Goal: Use online tool/utility: Utilize a website feature to perform a specific function

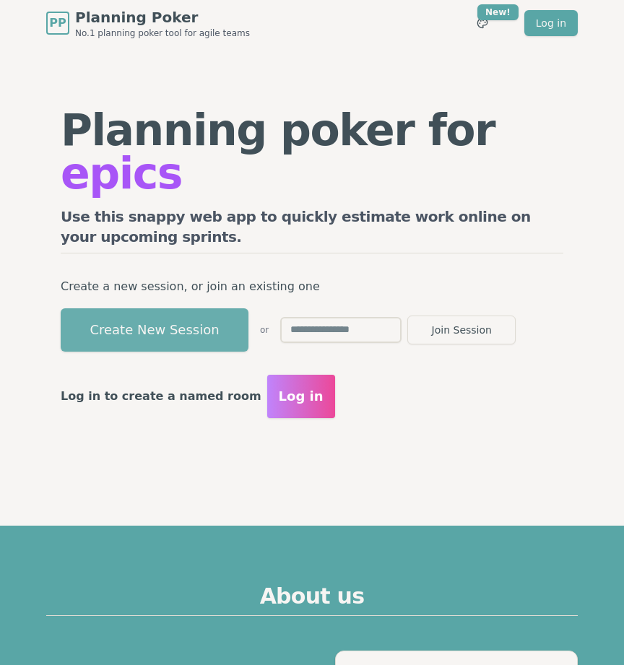
click at [152, 317] on button "Create New Session" at bounding box center [155, 330] width 188 height 43
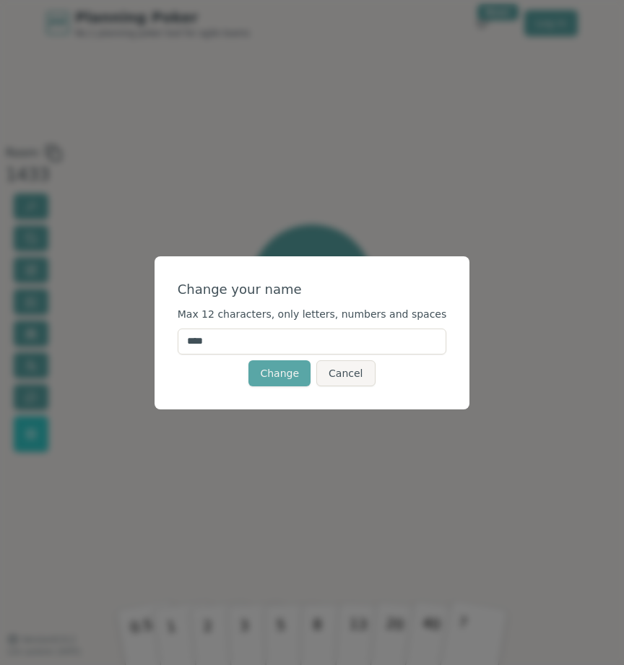
click at [272, 340] on input "****" at bounding box center [312, 342] width 269 height 26
type input "*****"
click at [283, 376] on button "Change" at bounding box center [280, 374] width 62 height 26
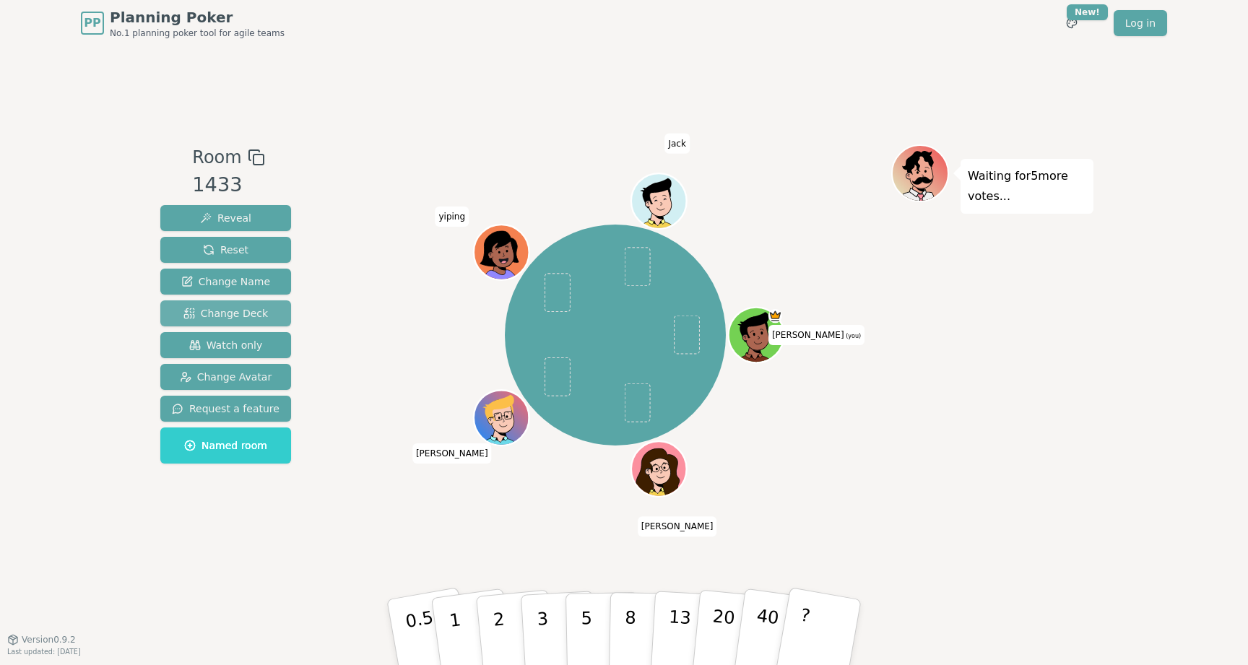
click at [255, 311] on span "Change Deck" at bounding box center [226, 313] width 85 height 14
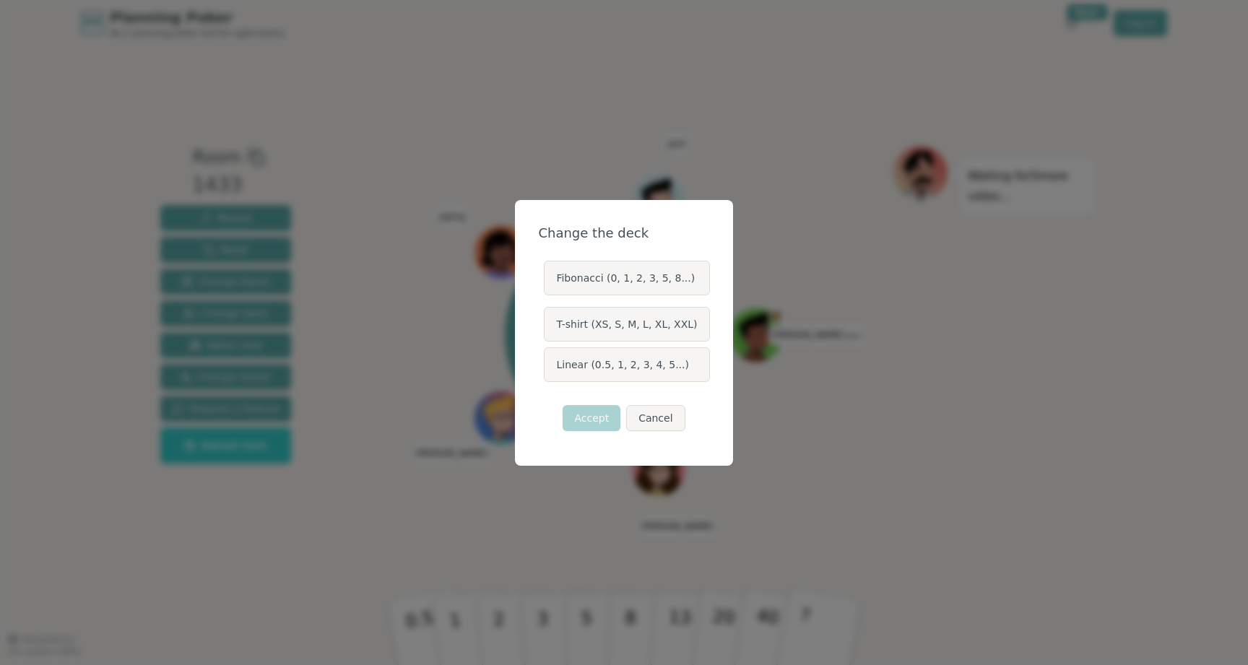
click at [623, 364] on label "Linear (0.5, 1, 2, 3, 4, 5...)" at bounding box center [626, 365] width 165 height 35
click at [549, 364] on button "Linear (0.5, 1, 2, 3, 4, 5...)" at bounding box center [544, 365] width 12 height 12
click at [601, 414] on button "Accept" at bounding box center [592, 418] width 58 height 26
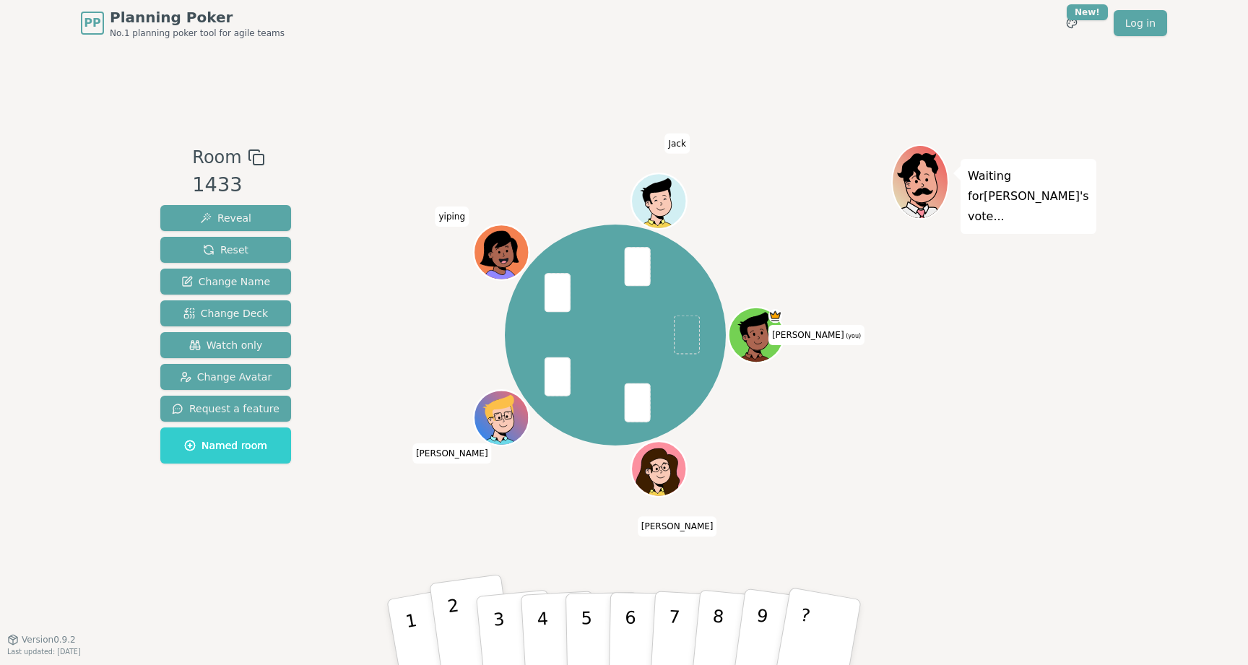
click at [464, 603] on button "2" at bounding box center [472, 632] width 86 height 117
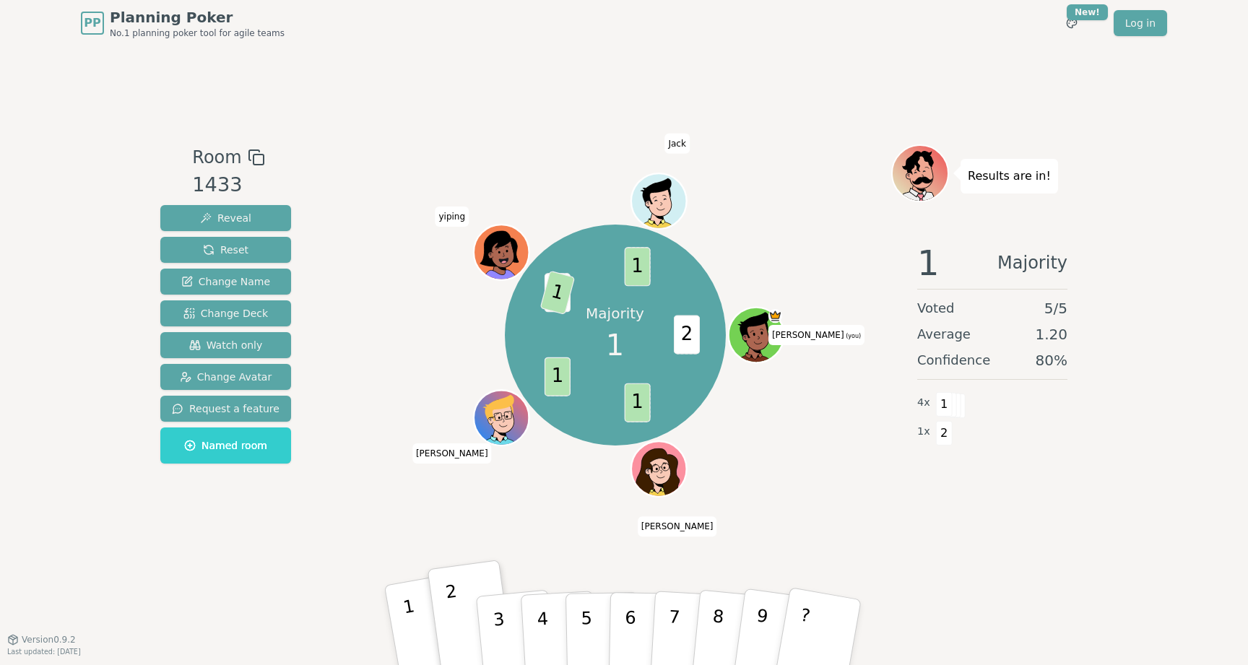
click at [413, 599] on button "1" at bounding box center [429, 632] width 90 height 119
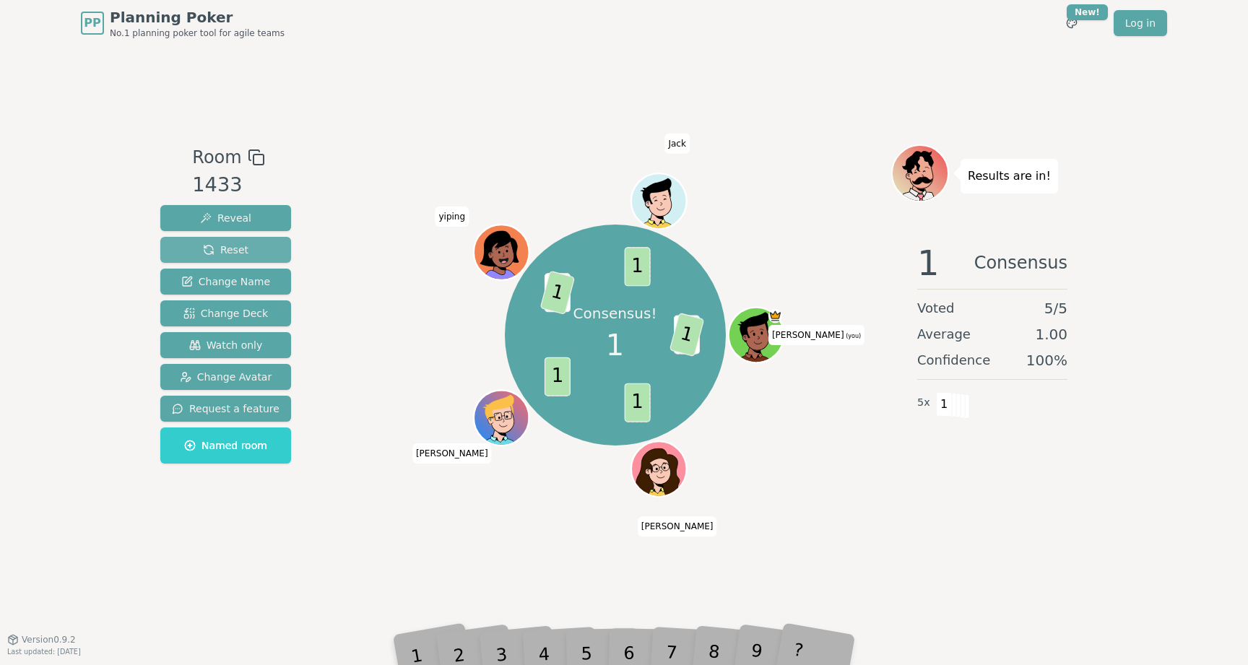
click at [233, 262] on button "Reset" at bounding box center [225, 250] width 131 height 26
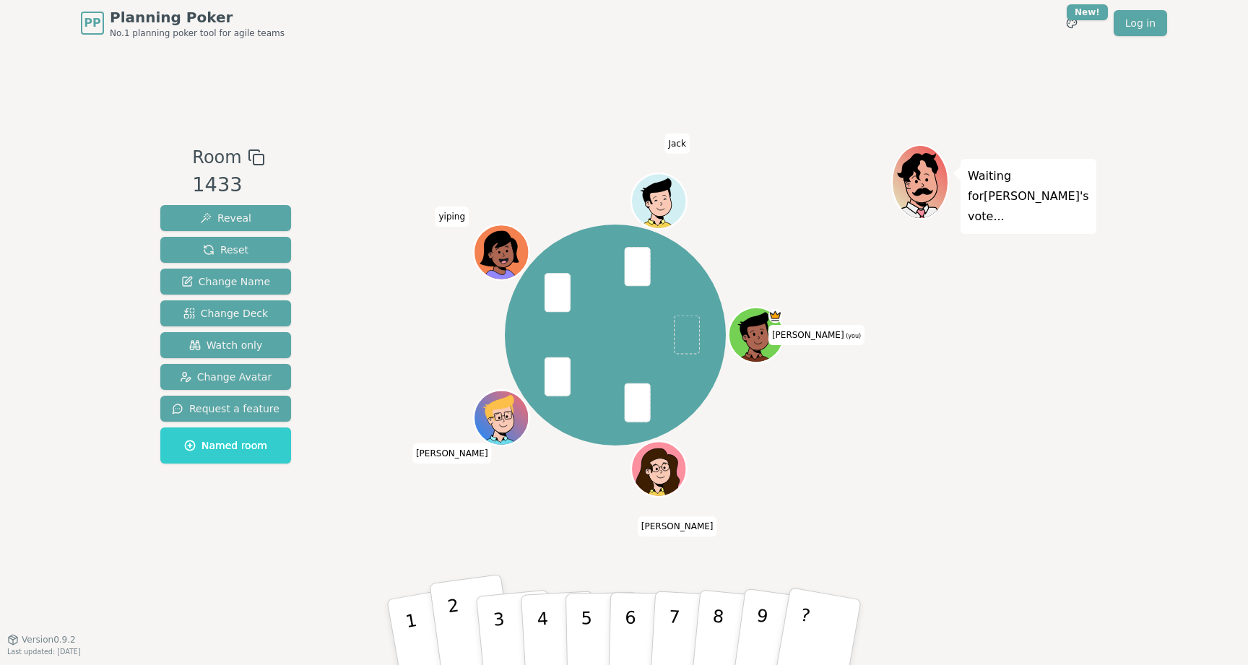
click at [507, 616] on button "3" at bounding box center [517, 647] width 82 height 115
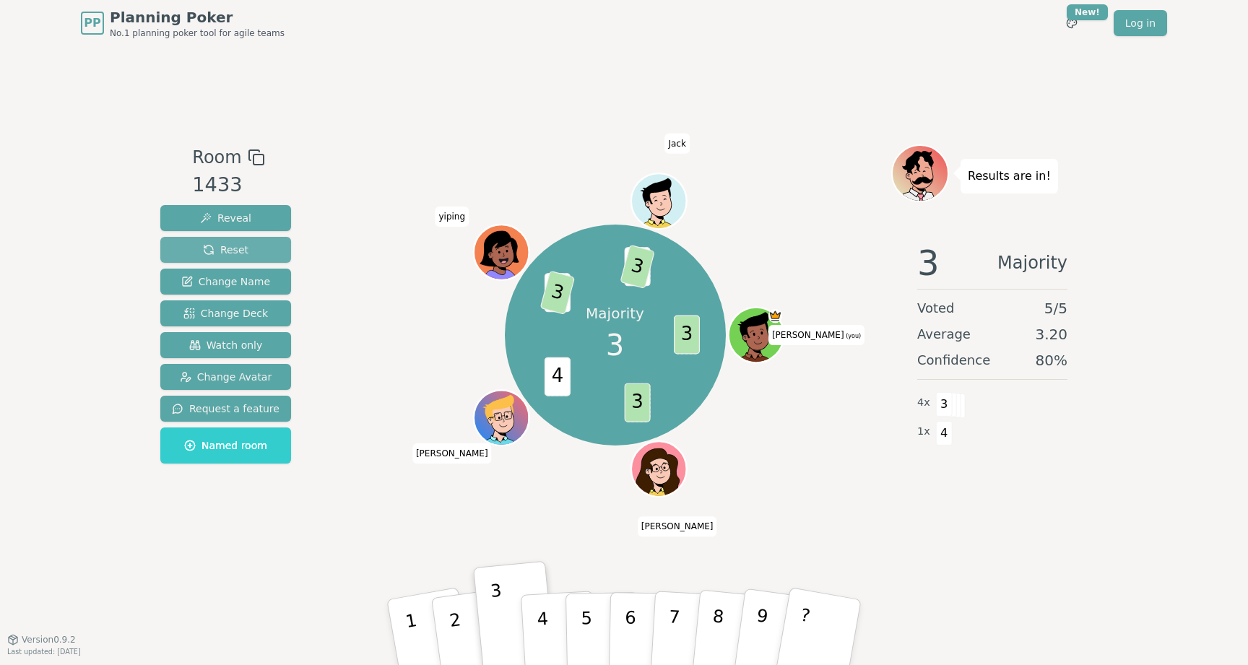
click at [193, 255] on button "Reset" at bounding box center [225, 250] width 131 height 26
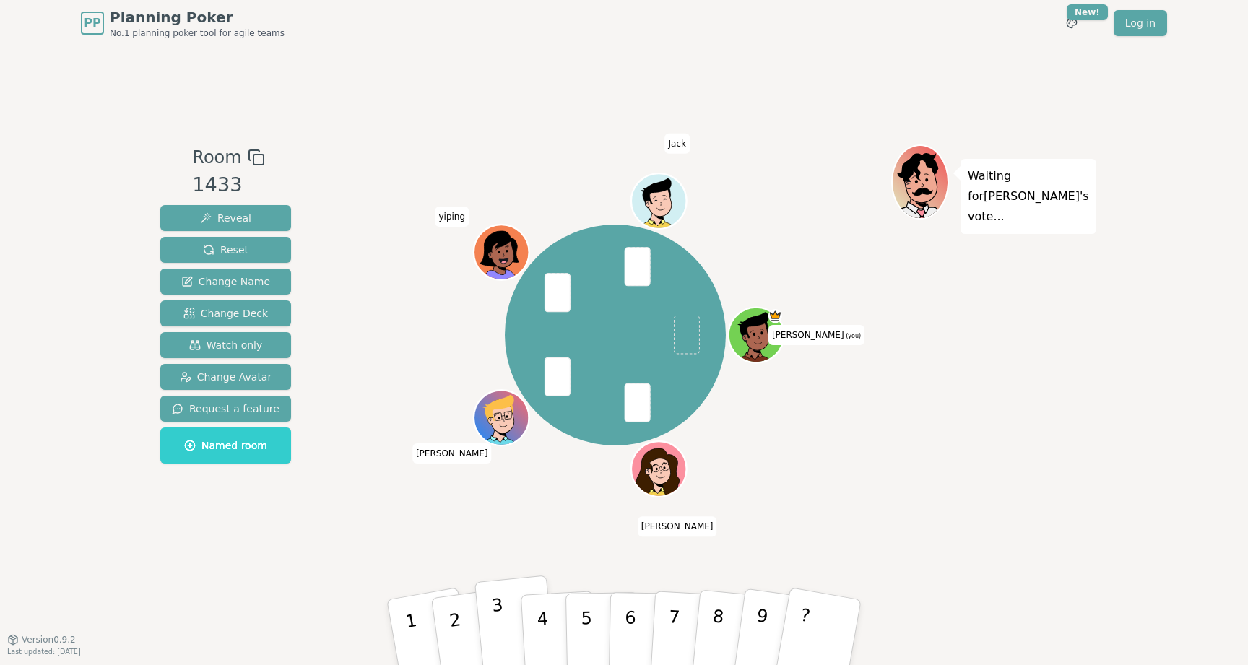
click at [509, 615] on button "3" at bounding box center [516, 633] width 82 height 115
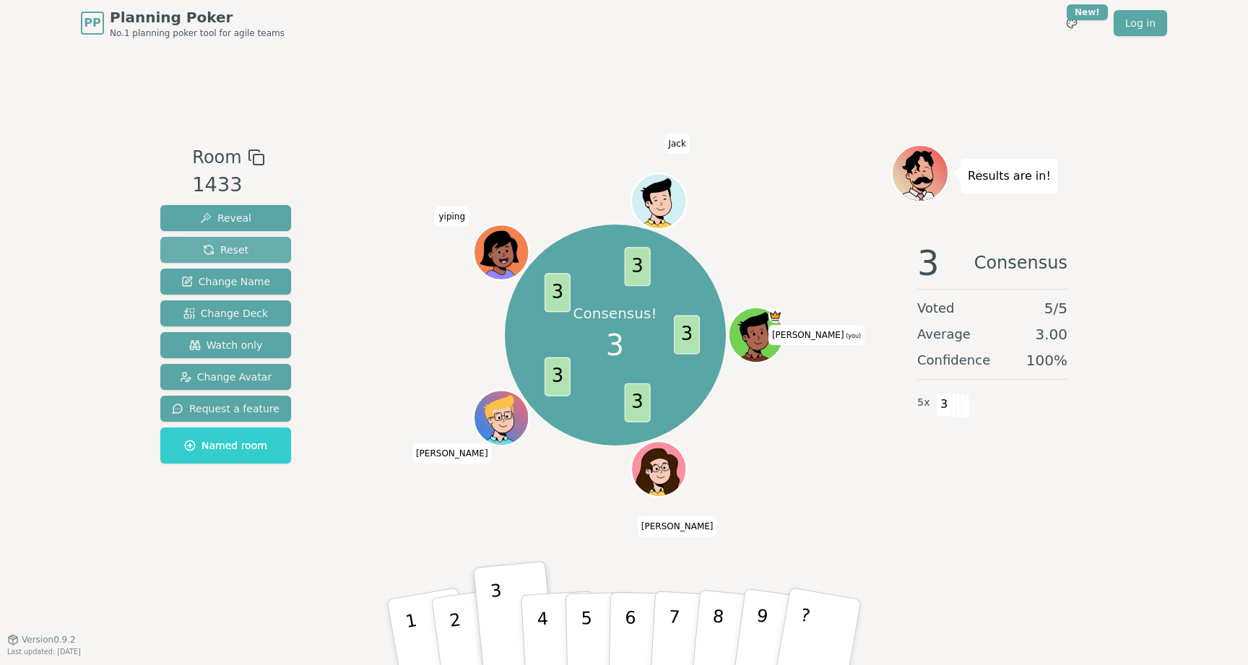
click at [204, 248] on span "Reset" at bounding box center [226, 250] width 46 height 14
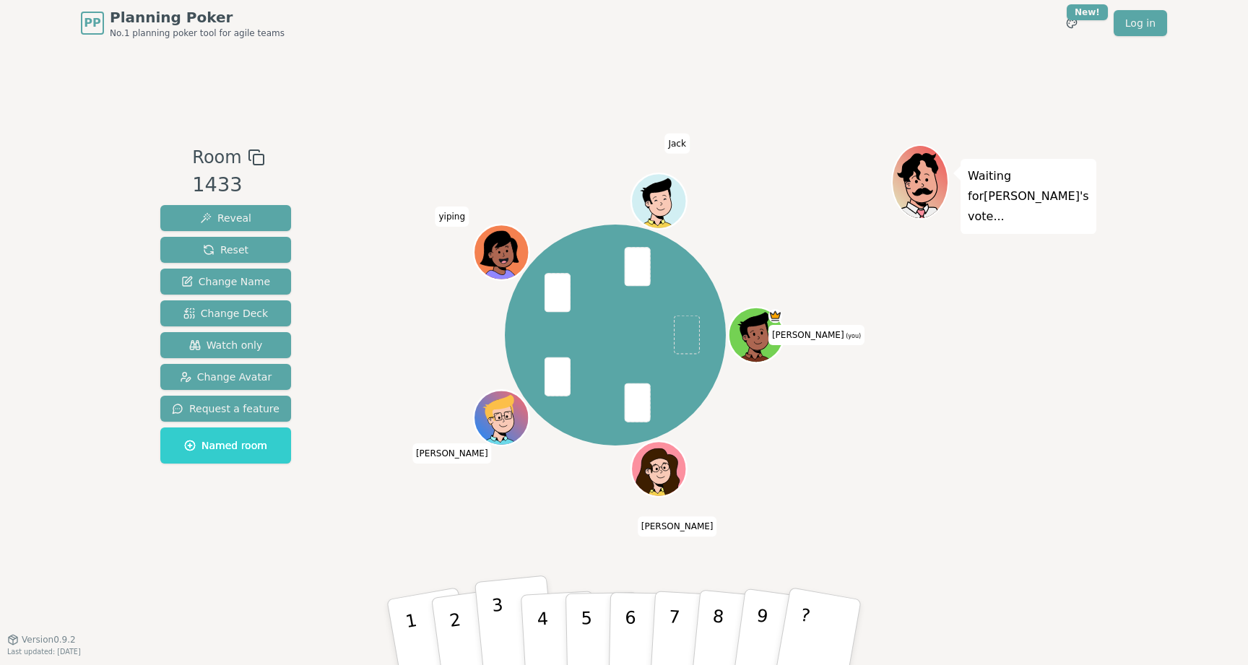
click at [506, 606] on button "3" at bounding box center [516, 633] width 82 height 115
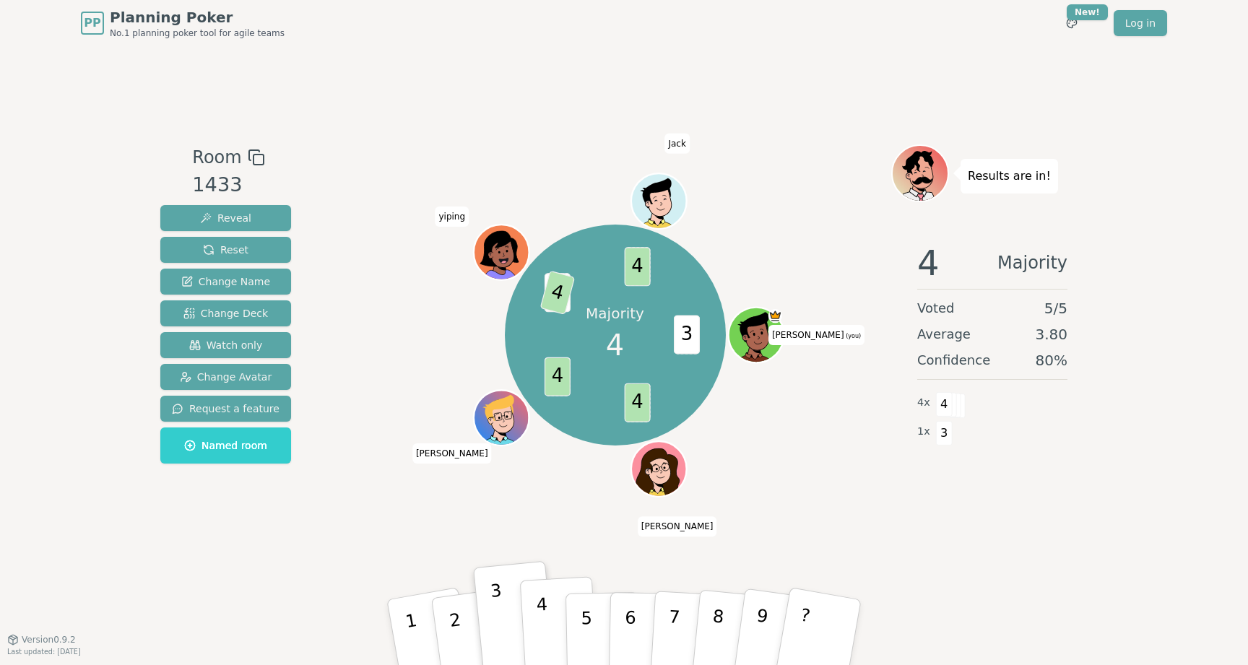
click at [541, 602] on p "4" at bounding box center [544, 634] width 16 height 79
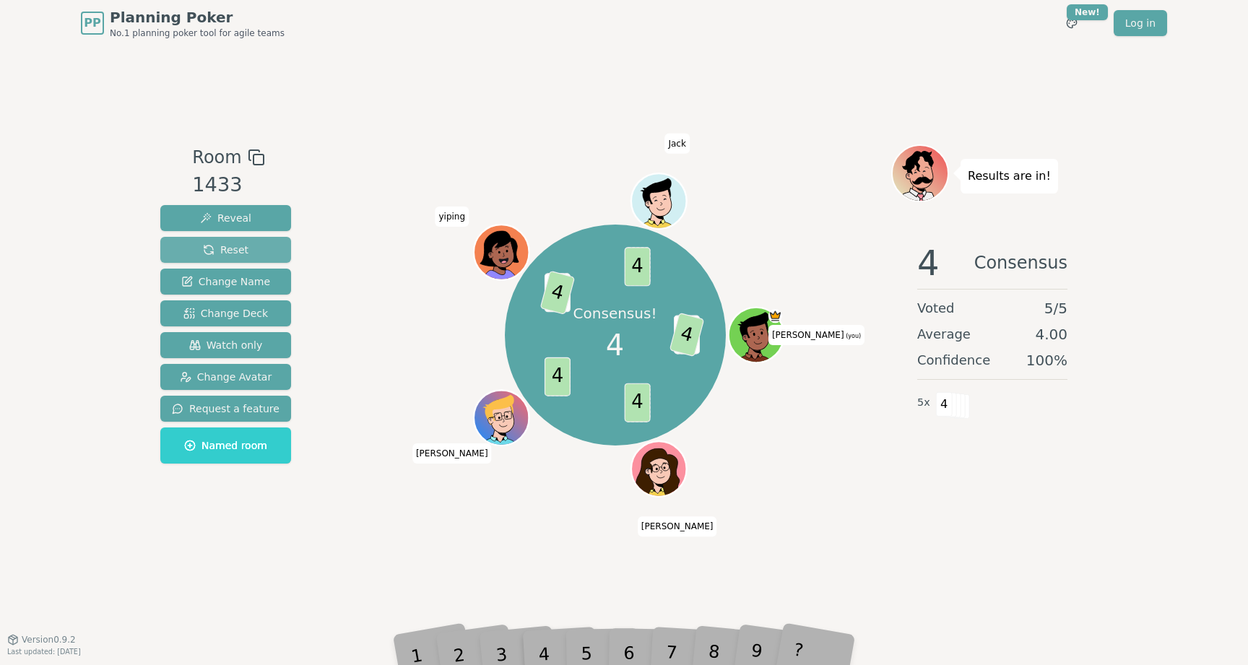
click at [261, 252] on button "Reset" at bounding box center [225, 250] width 131 height 26
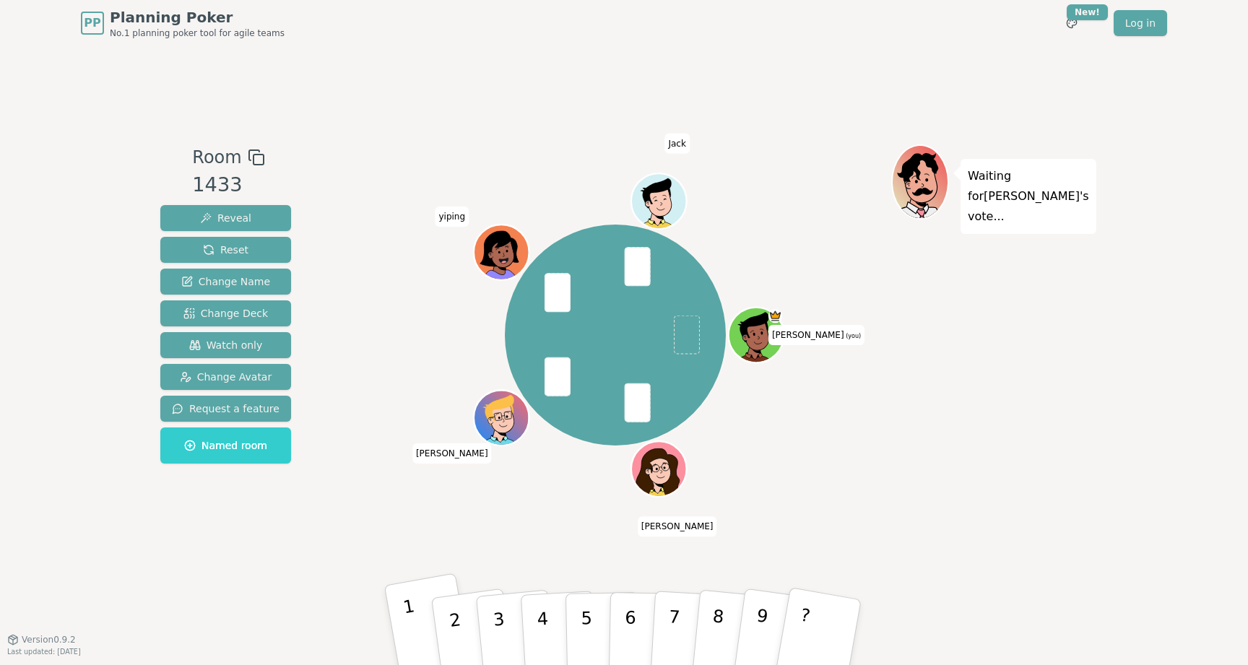
click at [410, 605] on p "1" at bounding box center [414, 635] width 25 height 79
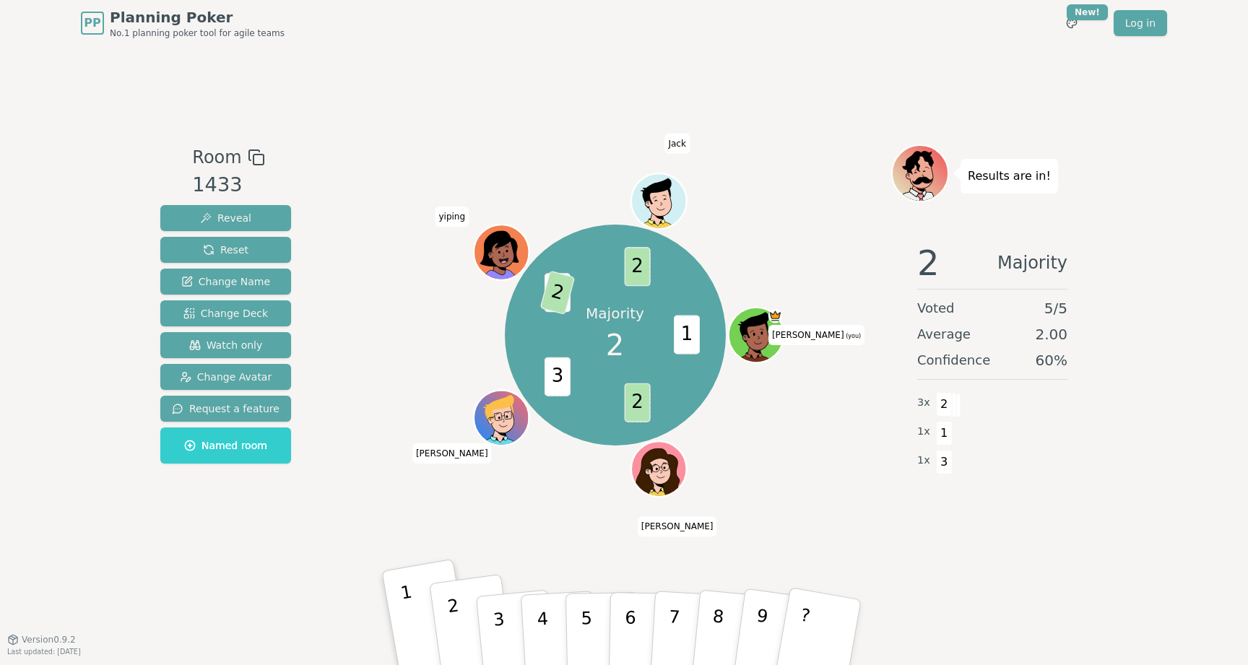
click at [459, 609] on button "2" at bounding box center [472, 632] width 86 height 117
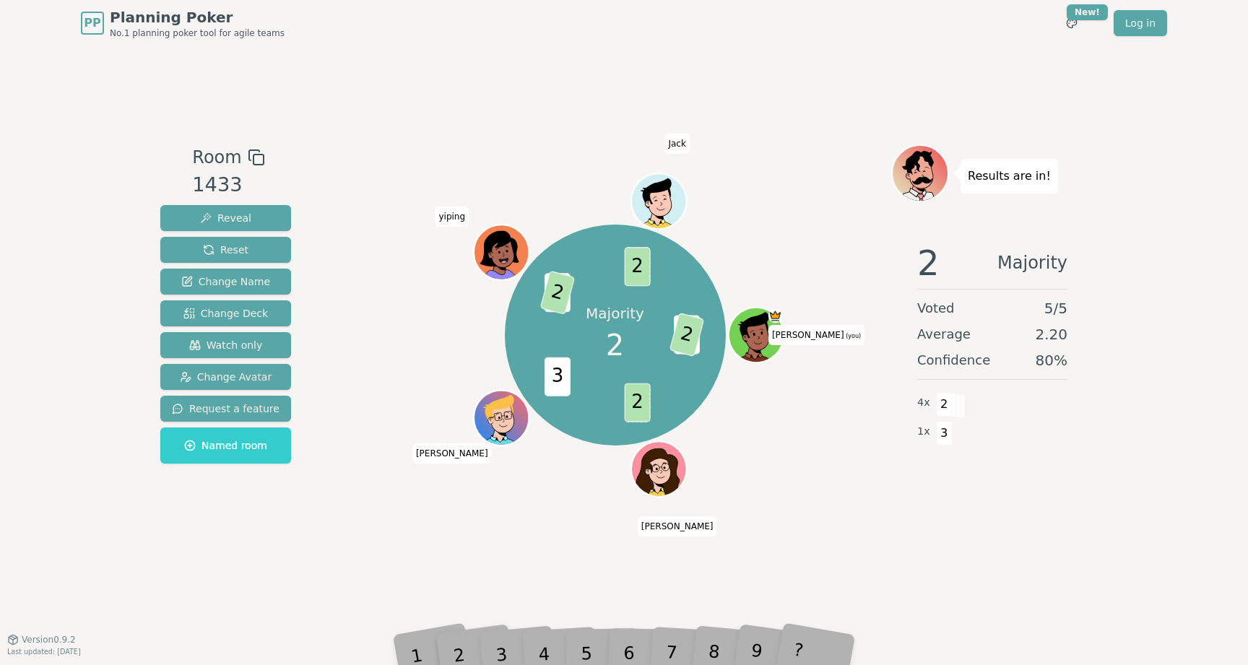
click at [358, 123] on div "Room 1433 Reveal Reset Change Name Change Deck Watch only Change Avatar Request…" at bounding box center [624, 342] width 939 height 593
click at [368, 133] on div "Room 1433 Reveal Reset Change Name Change Deck Watch only Change Avatar Request…" at bounding box center [624, 342] width 939 height 593
click at [212, 255] on span "Reset" at bounding box center [226, 250] width 46 height 14
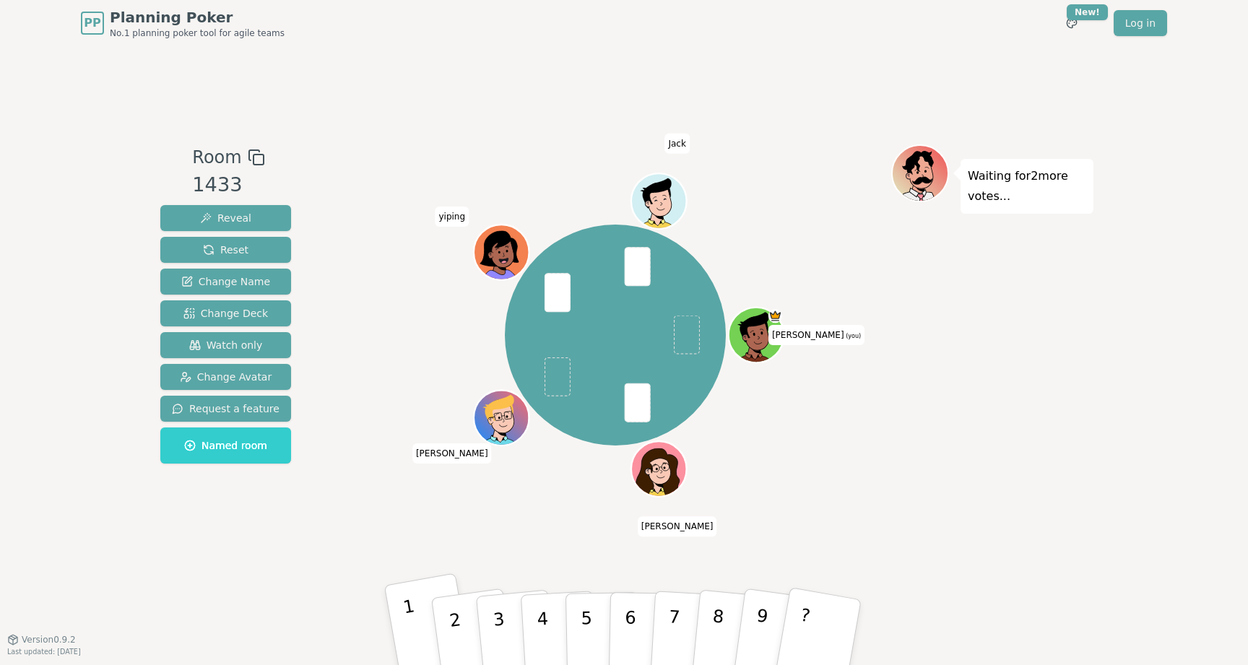
click at [409, 602] on p "1" at bounding box center [414, 635] width 25 height 79
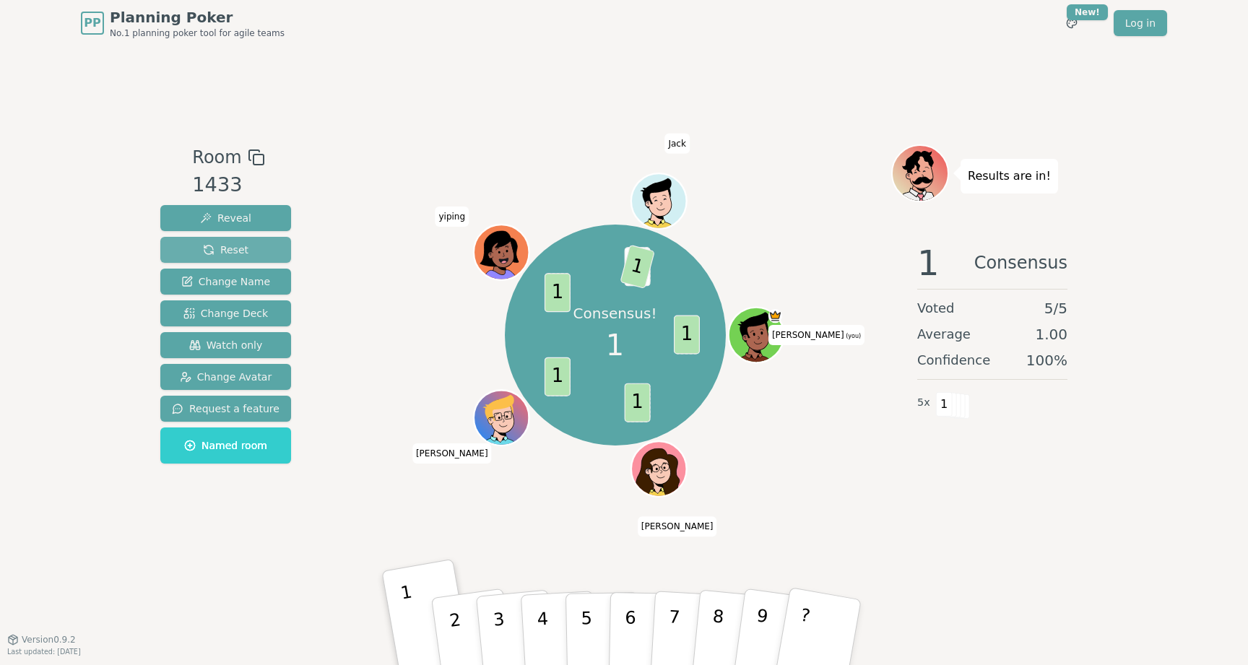
click at [243, 252] on span "Reset" at bounding box center [226, 250] width 46 height 14
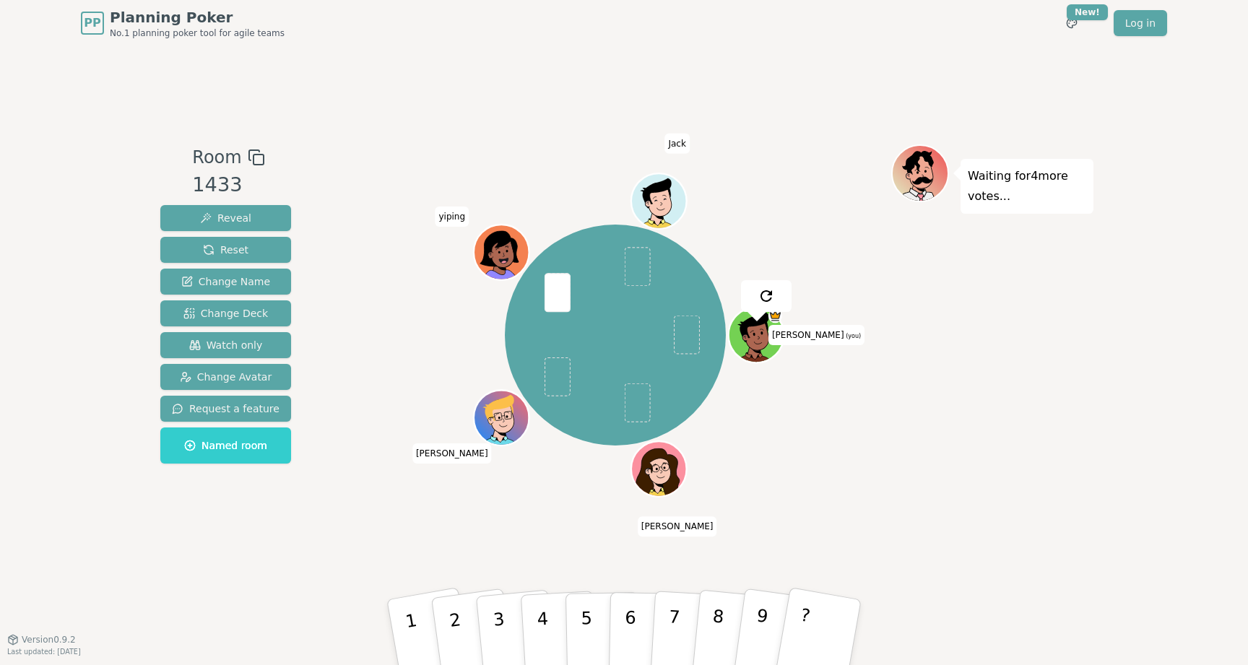
click at [336, 399] on div "Room 1433 Reveal Reset Change Name Change Deck Watch only Change Avatar Request…" at bounding box center [624, 343] width 939 height 397
click at [413, 602] on button "1" at bounding box center [429, 632] width 90 height 119
click at [493, 612] on button "3" at bounding box center [516, 633] width 82 height 115
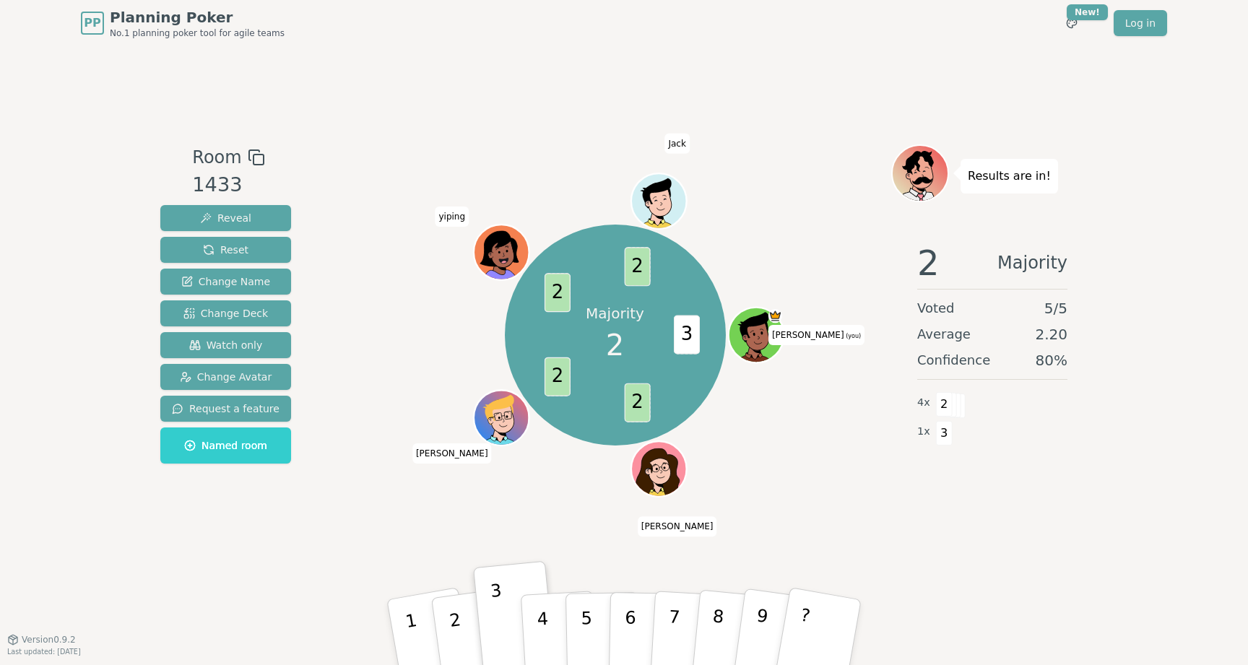
drag, startPoint x: 576, startPoint y: 631, endPoint x: 460, endPoint y: 548, distance: 142.5
click at [460, 548] on div "Room 1433 Reveal Reset Change Name Change Deck Watch only Change Avatar Request…" at bounding box center [624, 342] width 939 height 593
click at [457, 616] on button "2" at bounding box center [472, 632] width 86 height 117
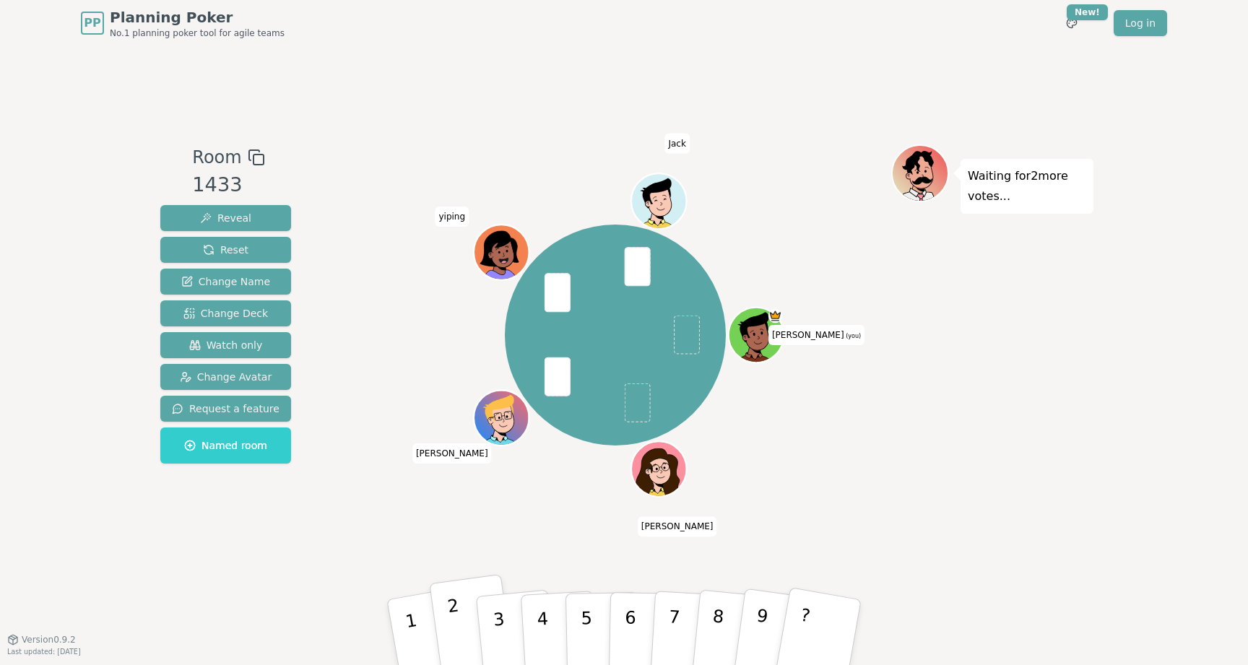
click at [472, 597] on button "2" at bounding box center [472, 632] width 86 height 117
click at [460, 613] on button "2" at bounding box center [472, 632] width 86 height 117
